Goal: Task Accomplishment & Management: Use online tool/utility

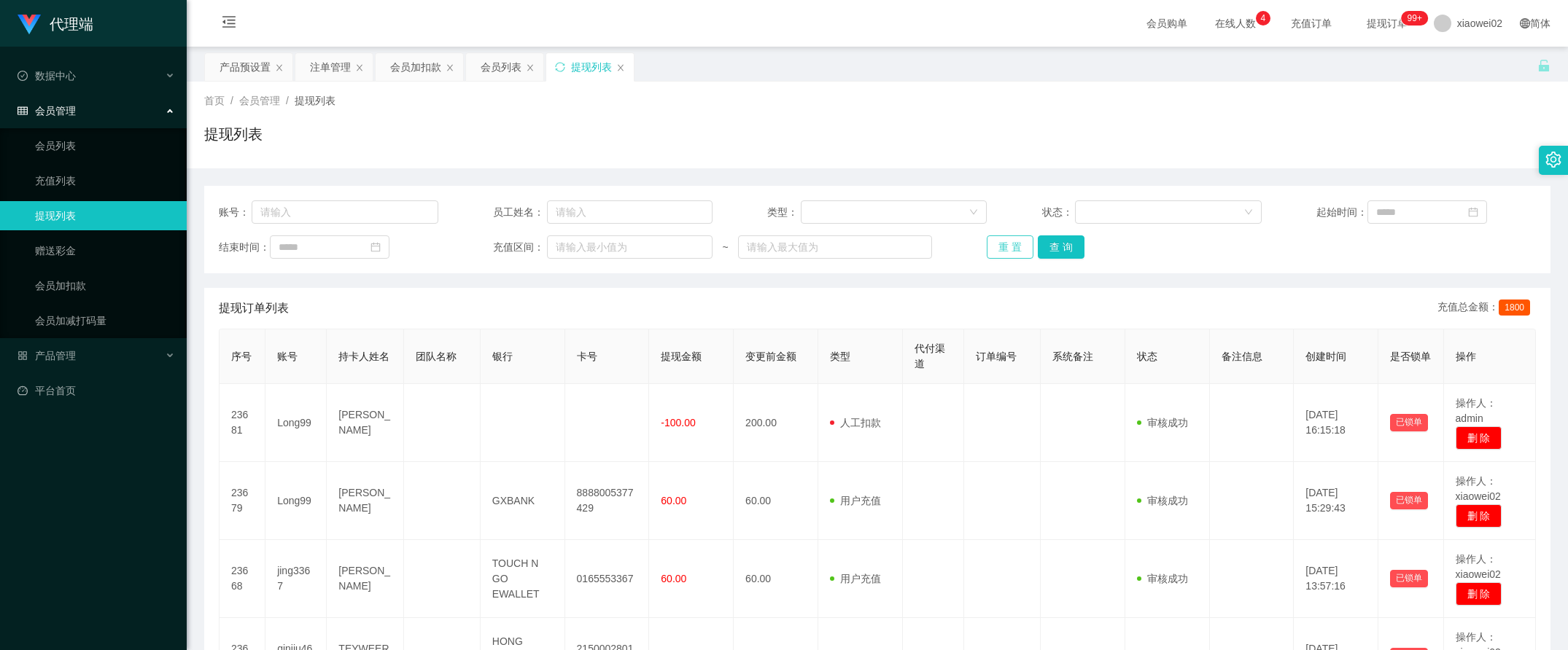
click at [1008, 256] on button "重 置" at bounding box center [1009, 247] width 47 height 23
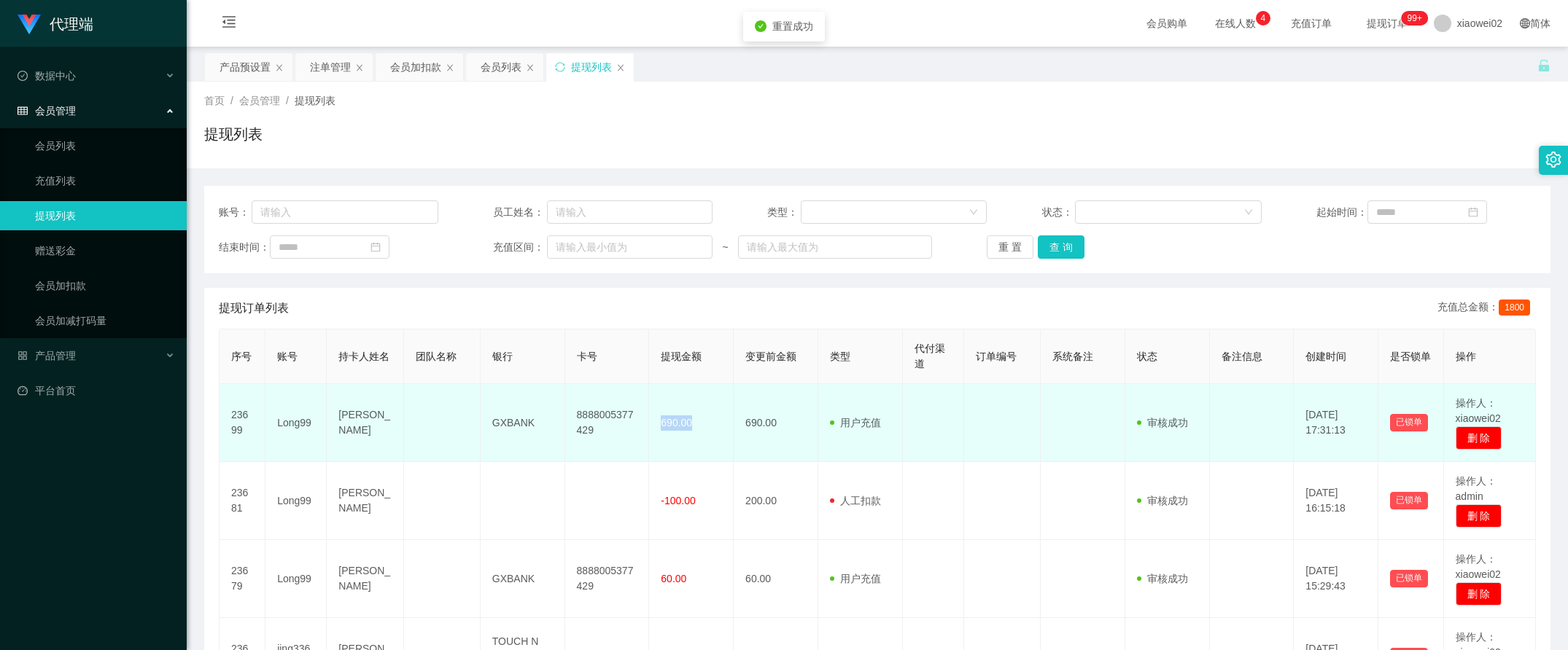
drag, startPoint x: 654, startPoint y: 417, endPoint x: 705, endPoint y: 418, distance: 51.0
click at [705, 418] on td "690.00" at bounding box center [691, 422] width 84 height 78
drag, startPoint x: 705, startPoint y: 418, endPoint x: 808, endPoint y: 421, distance: 103.0
click at [806, 423] on td "690.00" at bounding box center [775, 422] width 84 height 78
drag, startPoint x: 658, startPoint y: 427, endPoint x: 717, endPoint y: 427, distance: 59.0
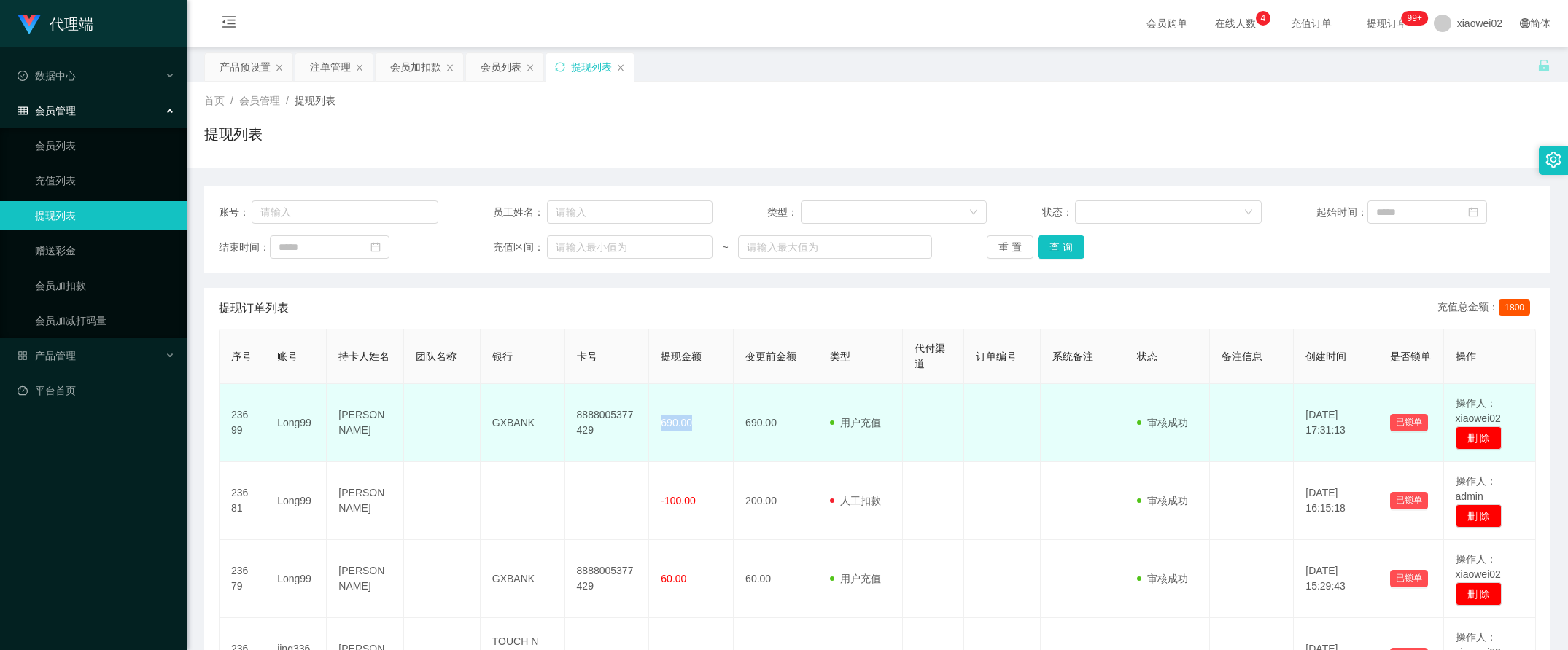
click at [717, 427] on td "690.00" at bounding box center [691, 422] width 84 height 78
click at [715, 427] on td "690.00" at bounding box center [691, 422] width 84 height 78
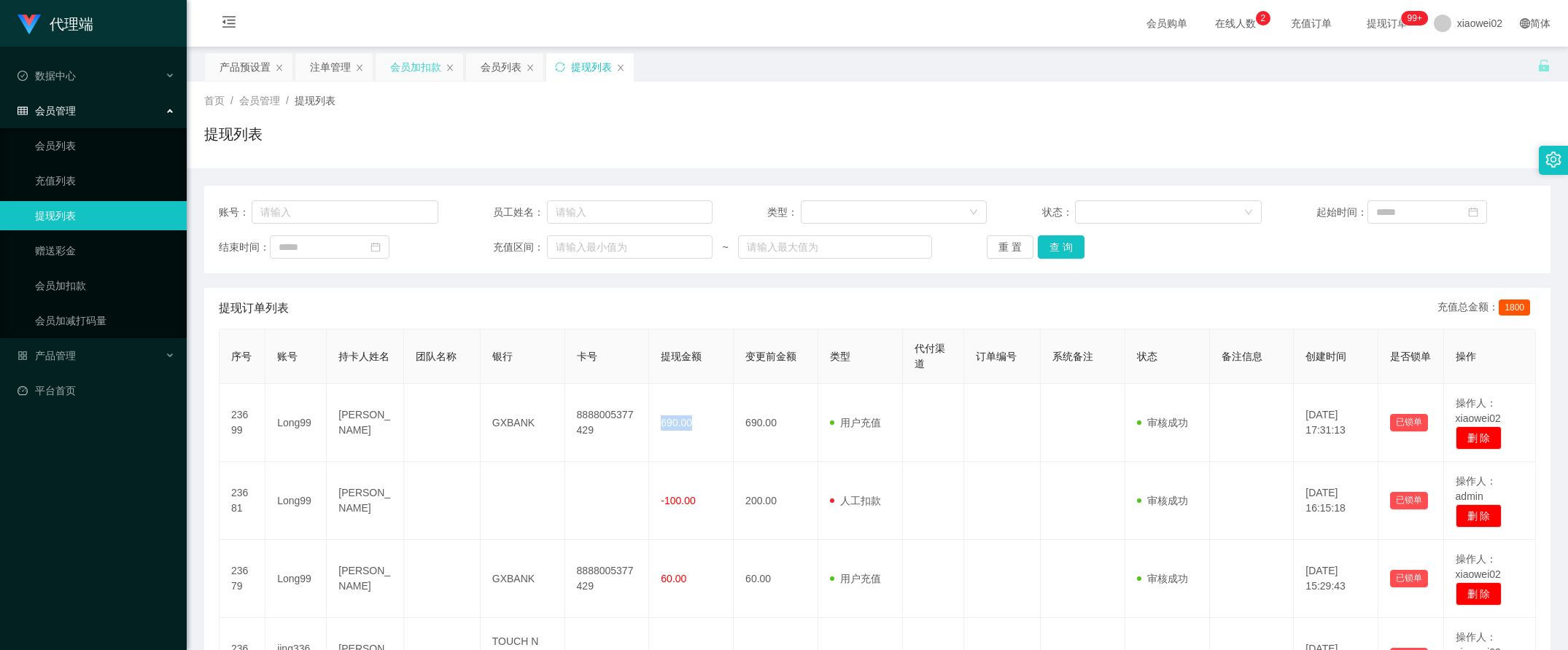
click at [416, 57] on div "会员加扣款" at bounding box center [415, 67] width 51 height 27
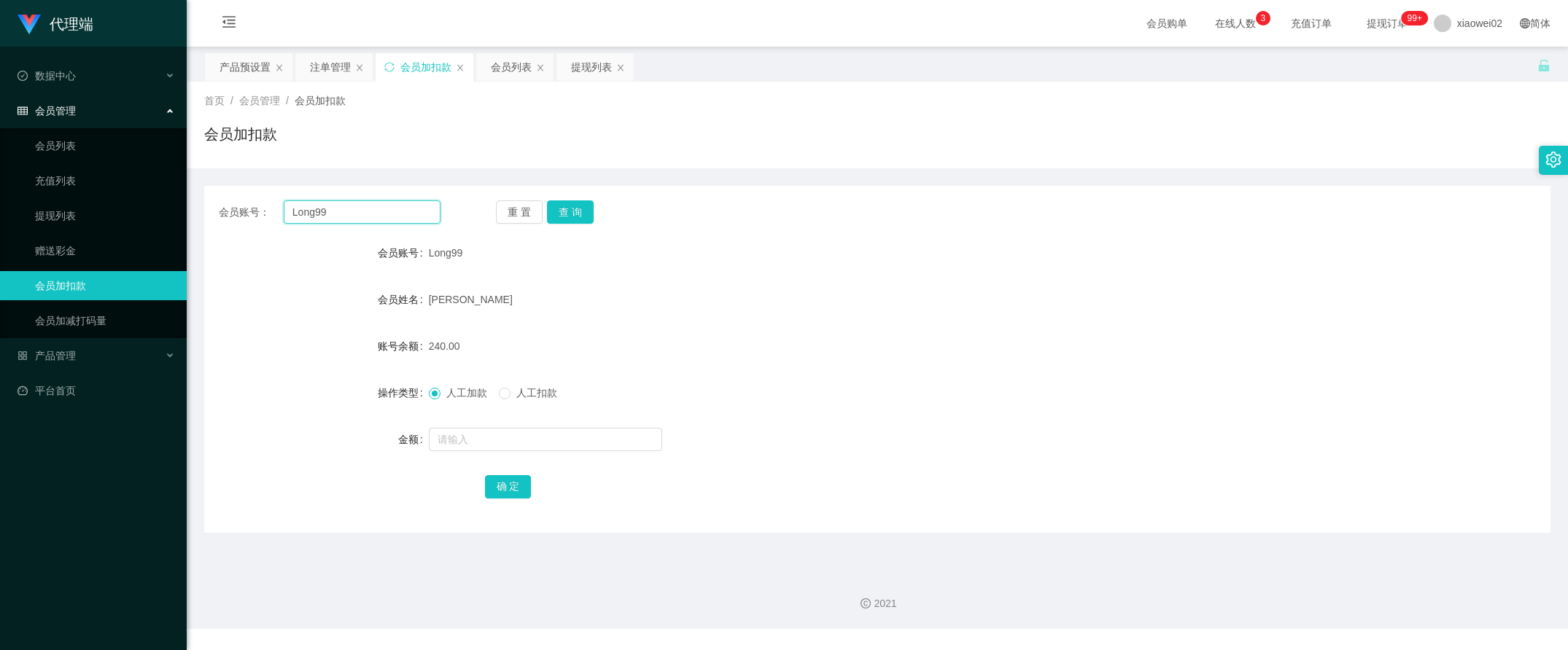
click at [363, 210] on input "Long99" at bounding box center [363, 212] width 158 height 23
click at [556, 226] on div "会员账号： Long99 重 置 查 询 会员账号 Long99 会员姓名 [PERSON_NAME] 账号余额 240.00 操作类型 人工加款 人工扣款 …" at bounding box center [877, 359] width 1346 height 347
click at [560, 221] on button "查 询" at bounding box center [570, 212] width 47 height 23
click at [560, 221] on button "查 询" at bounding box center [578, 212] width 63 height 23
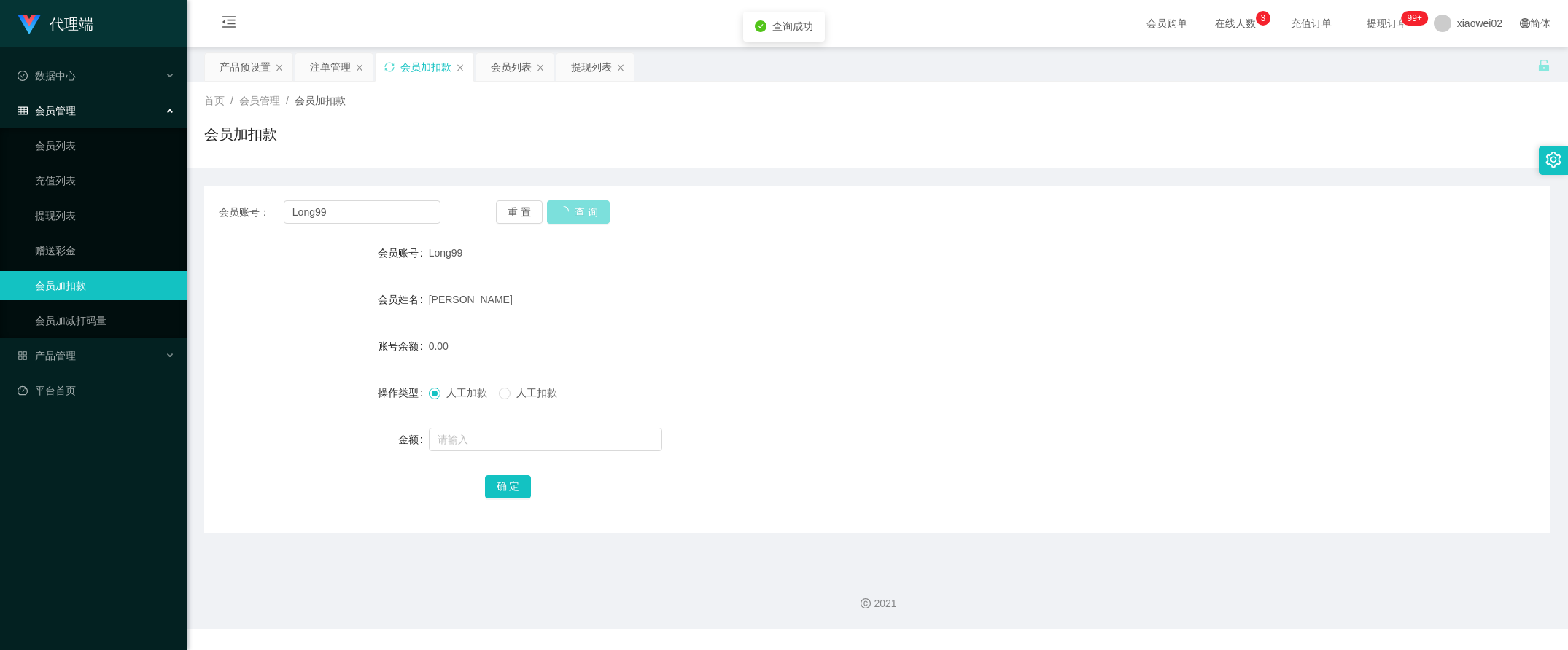
click at [560, 221] on div "重 置 查 询" at bounding box center [607, 212] width 222 height 23
drag, startPoint x: 560, startPoint y: 221, endPoint x: 404, endPoint y: 201, distance: 157.3
click at [412, 198] on div "会员账号： Long99 重 置 查 询 会员账号 Long99 会员姓名 [PERSON_NAME] 账号余额 0.00 操作类型 人工加款 人工扣款 金额…" at bounding box center [877, 359] width 1346 height 347
click at [389, 209] on input "Long99" at bounding box center [363, 212] width 158 height 23
click at [552, 212] on button "查 询" at bounding box center [570, 212] width 47 height 23
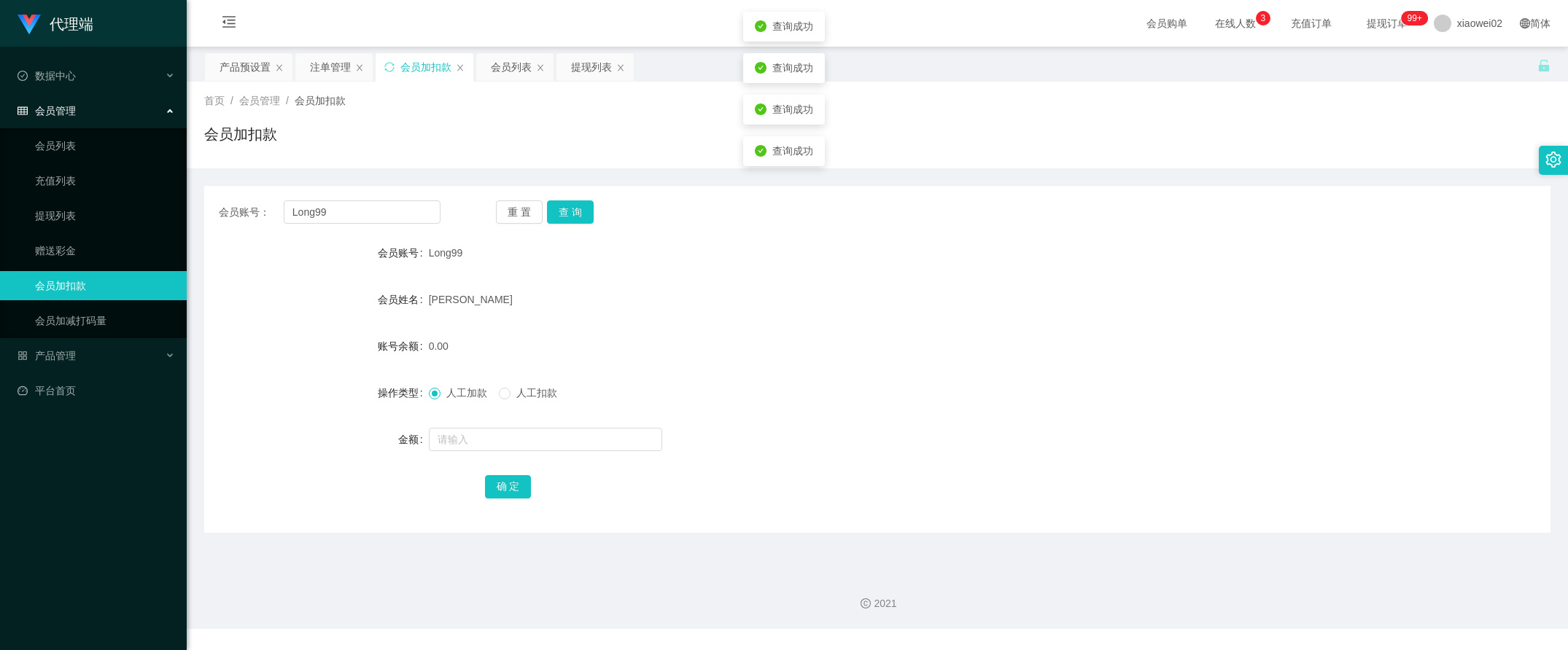
click at [587, 241] on div "Long99" at bounding box center [822, 253] width 786 height 29
click at [544, 209] on div "重 置 查 询" at bounding box center [607, 212] width 222 height 23
click at [551, 212] on button "查 询" at bounding box center [570, 212] width 47 height 23
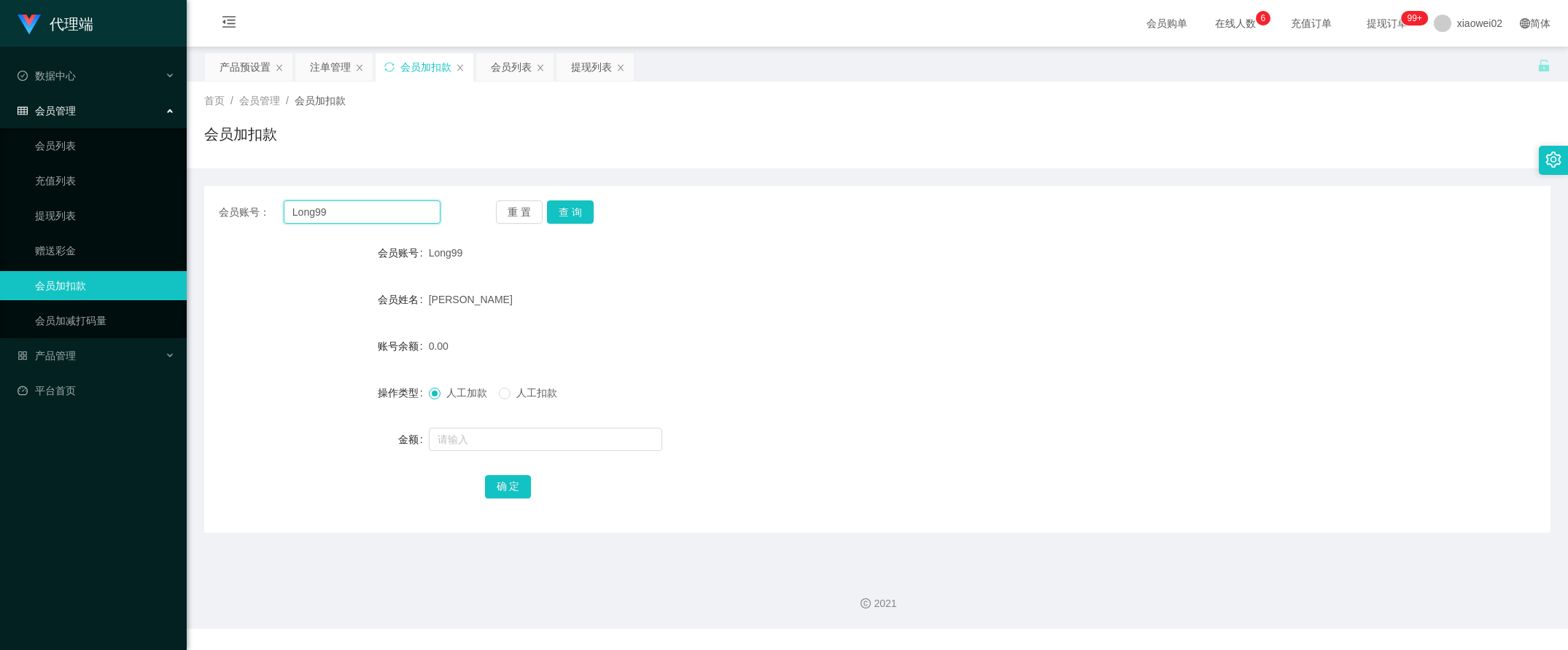
drag, startPoint x: 392, startPoint y: 218, endPoint x: 244, endPoint y: 198, distance: 149.3
click at [244, 198] on div "会员账号： Long99 重 置 查 询 会员账号 Long99 会员姓名 [PERSON_NAME] 账号余额 0.00 操作类型 人工加款 人工扣款 金额…" at bounding box center [877, 359] width 1346 height 347
click at [577, 57] on div "提现列表" at bounding box center [591, 67] width 41 height 27
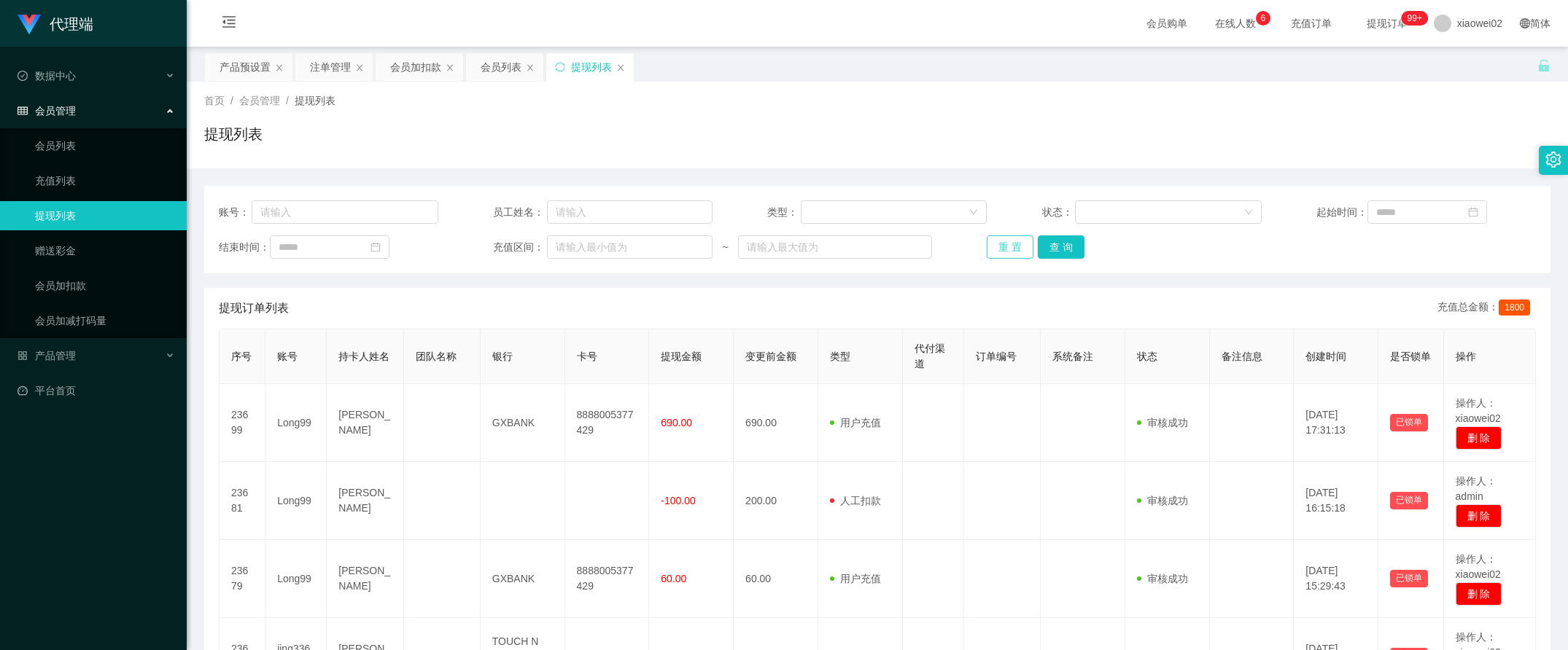
click at [1012, 249] on button "重 置" at bounding box center [1009, 247] width 47 height 23
click at [319, 63] on div "注单管理" at bounding box center [330, 67] width 41 height 27
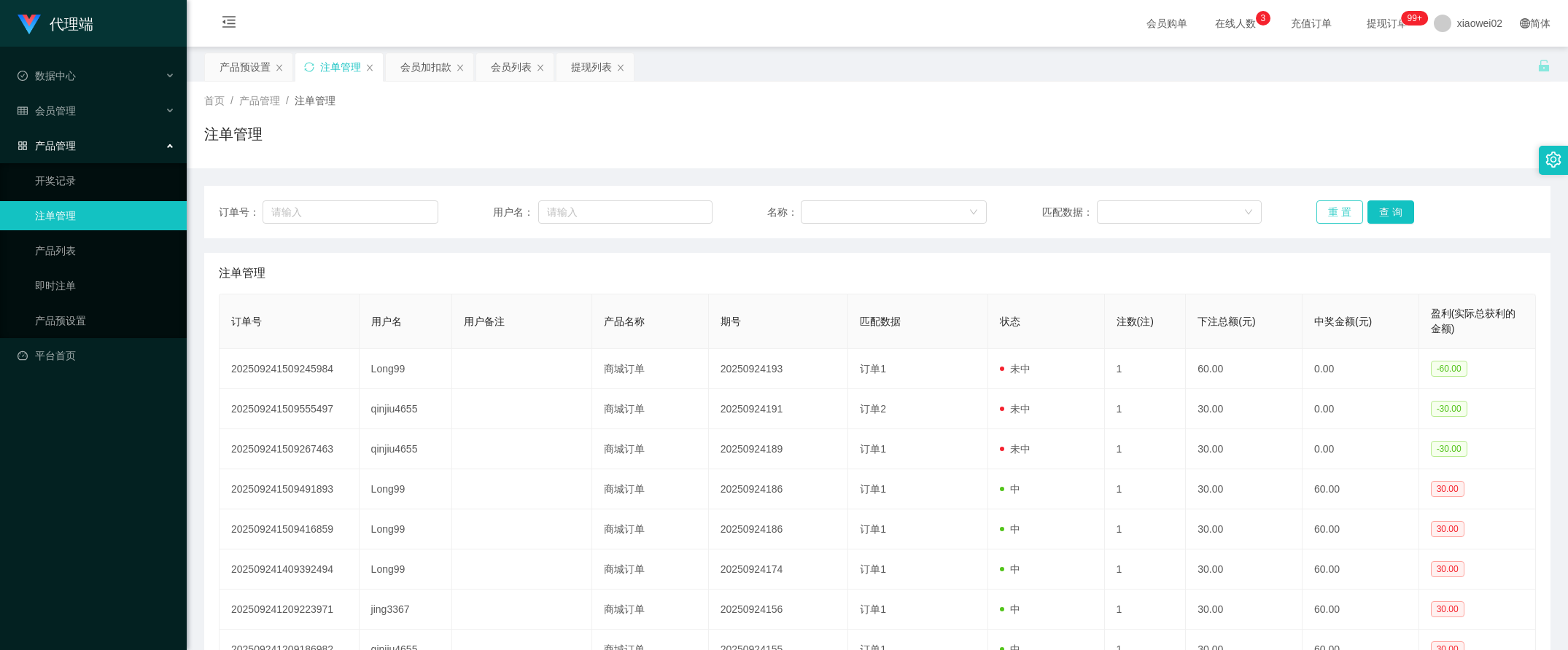
click at [1350, 206] on button "重 置" at bounding box center [1339, 212] width 47 height 23
click at [439, 69] on div "会员加扣款" at bounding box center [426, 67] width 51 height 27
